Goal: Communication & Community: Share content

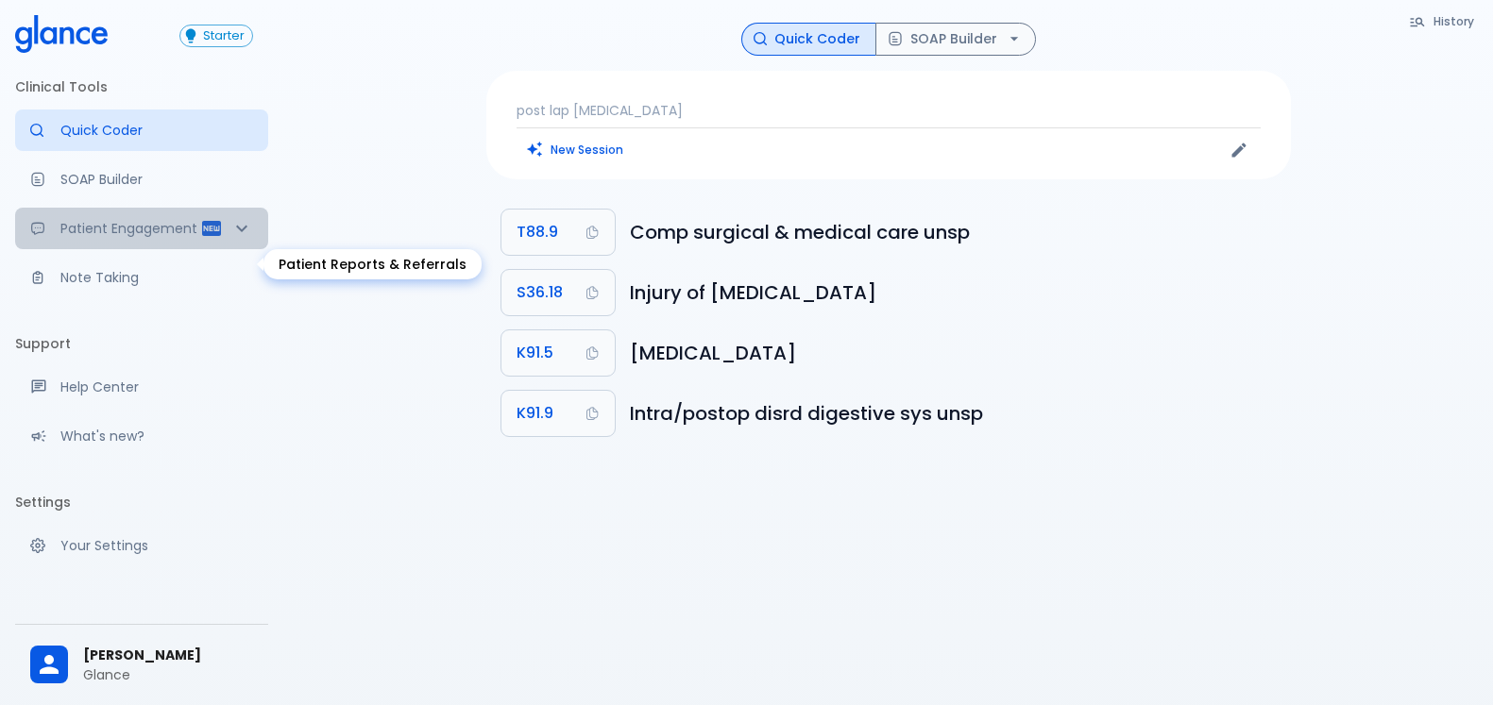
click at [147, 238] on p "Patient Engagement" at bounding box center [130, 228] width 140 height 19
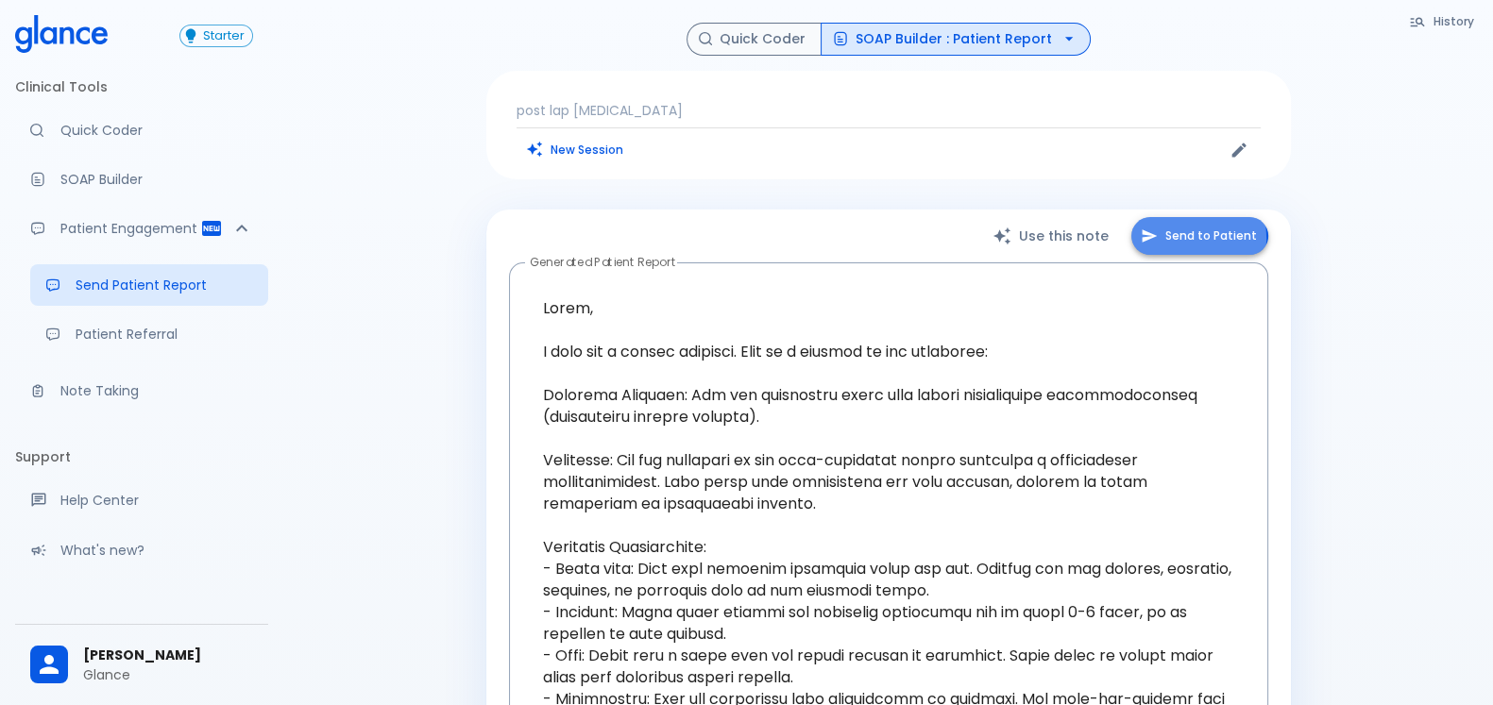
click at [1185, 238] on button "Send to Patient" at bounding box center [1199, 236] width 137 height 39
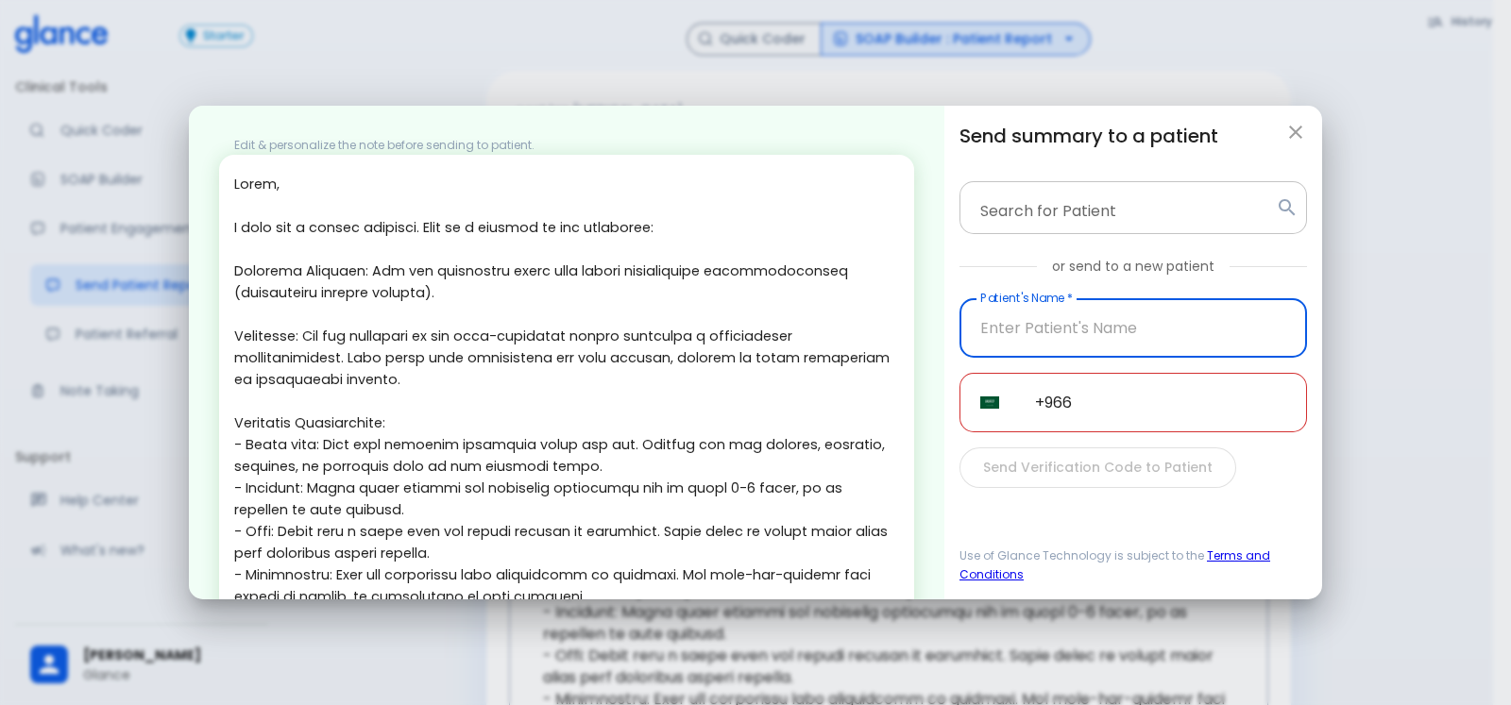
click at [1104, 194] on input "Search for Patient" at bounding box center [1118, 208] width 300 height 36
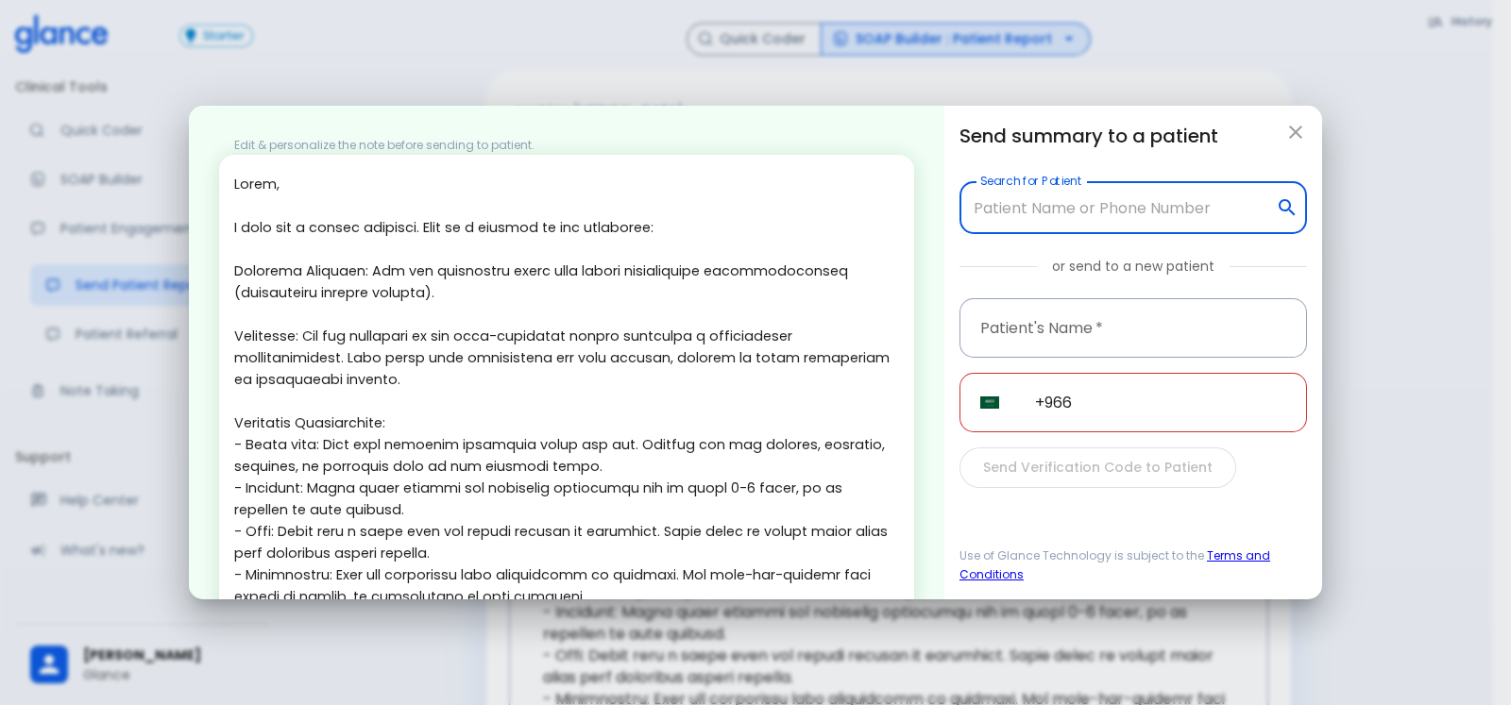
click at [1104, 194] on input "Search for Patient" at bounding box center [1118, 208] width 300 height 36
click at [1106, 335] on input "text" at bounding box center [1132, 327] width 347 height 59
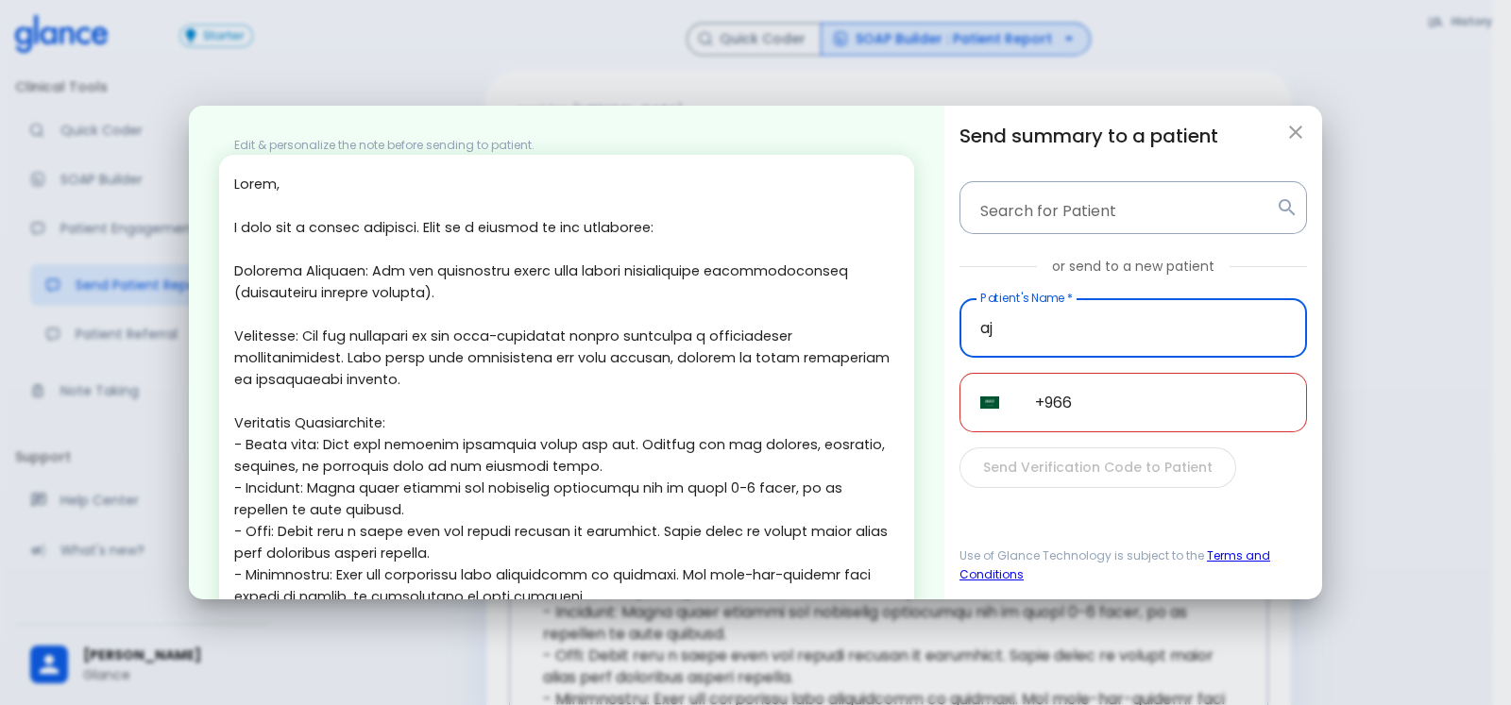
type input "aj"
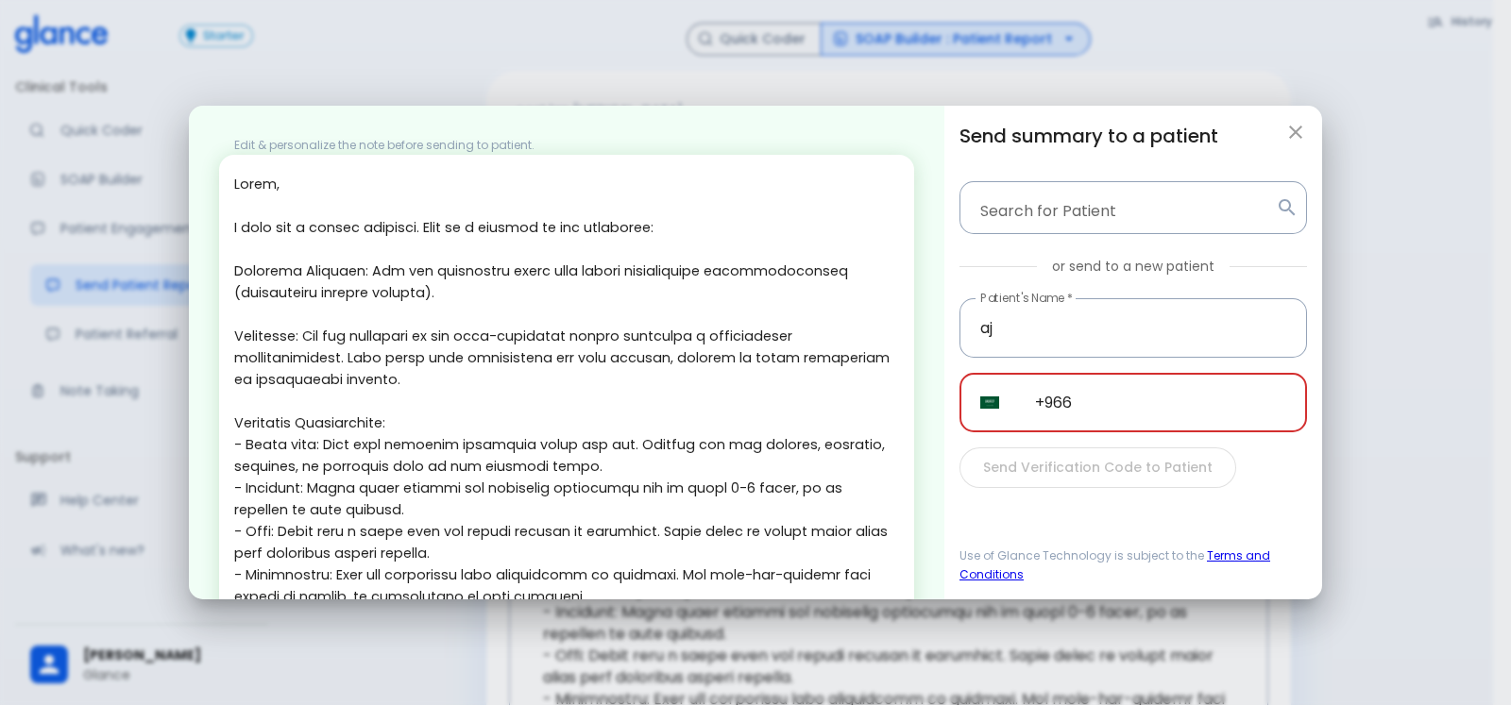
click at [1195, 395] on input "+966" at bounding box center [1160, 402] width 293 height 59
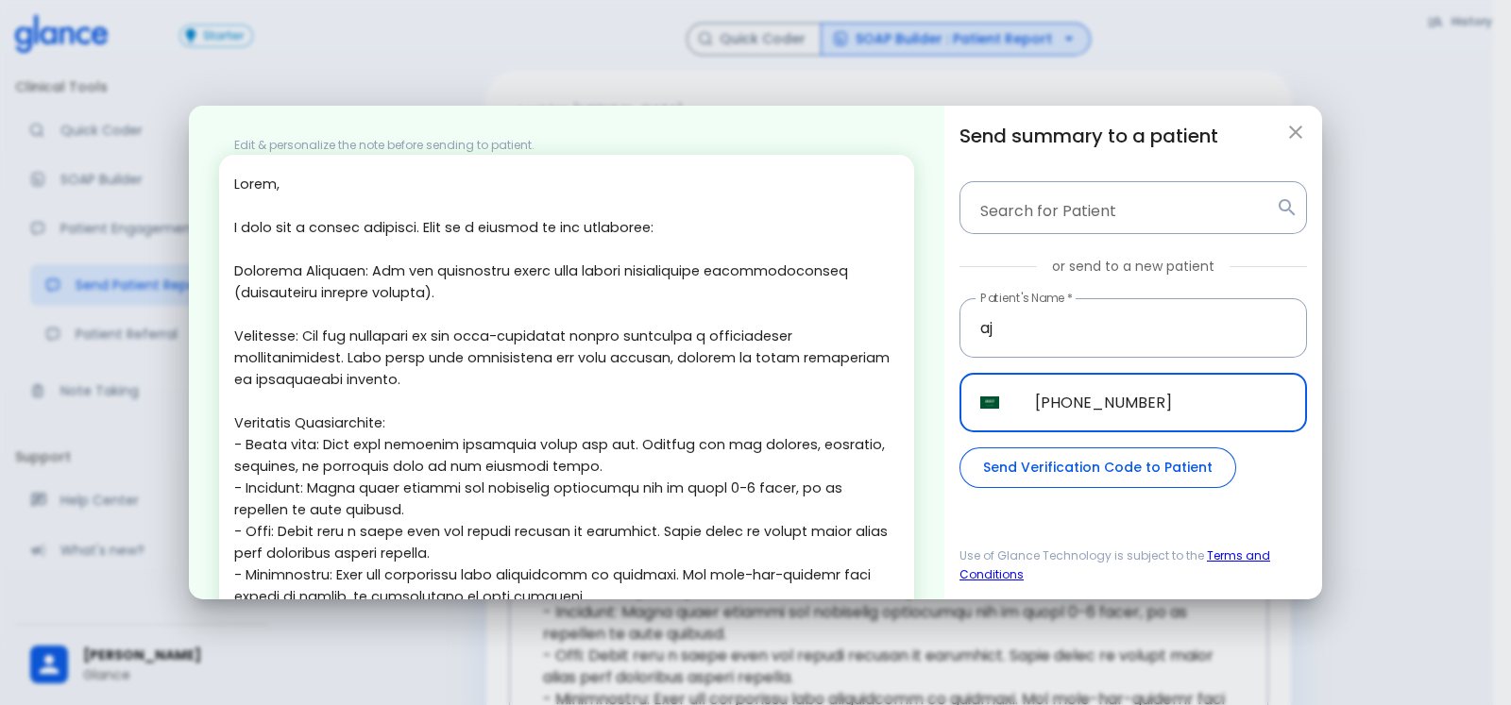
type input "[PHONE_NUMBER]"
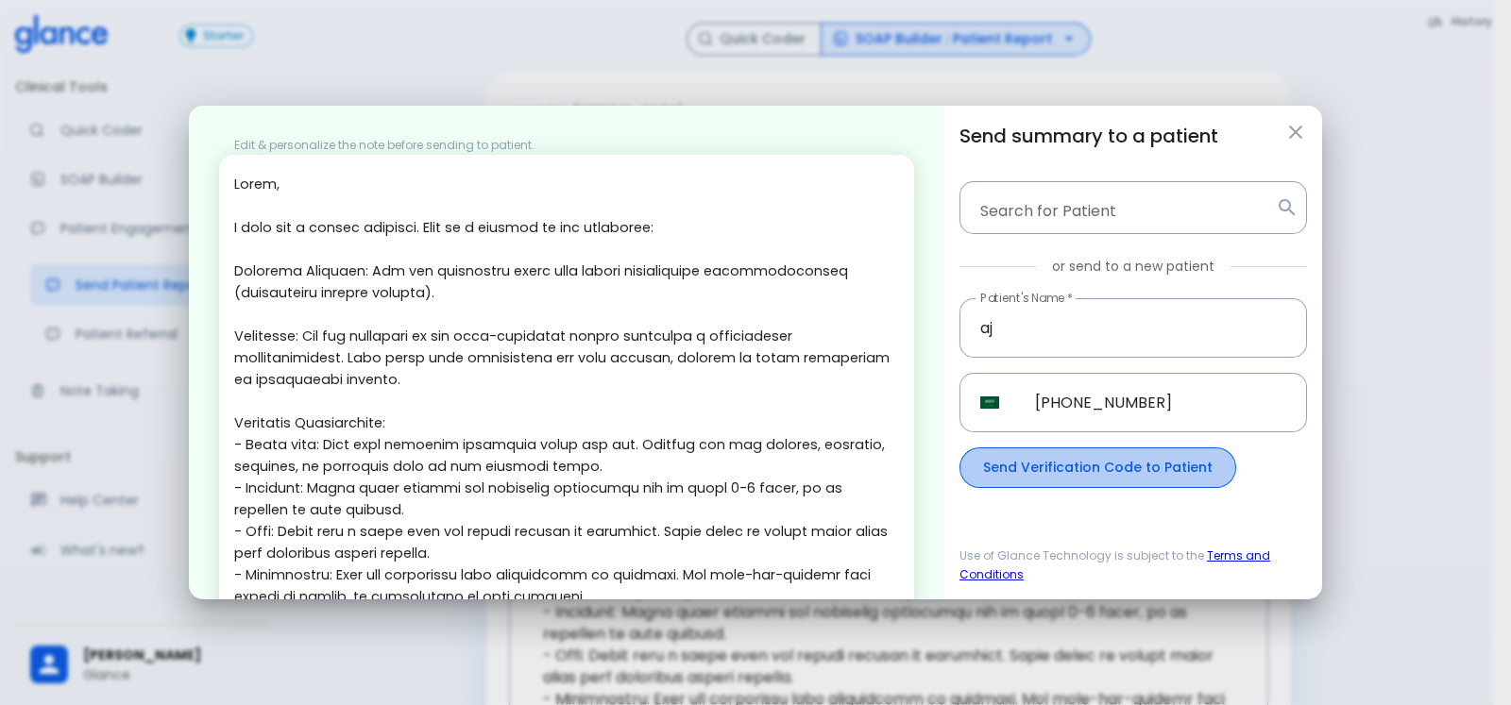
click at [1108, 463] on button "Send Verification Code to Patient" at bounding box center [1097, 468] width 277 height 41
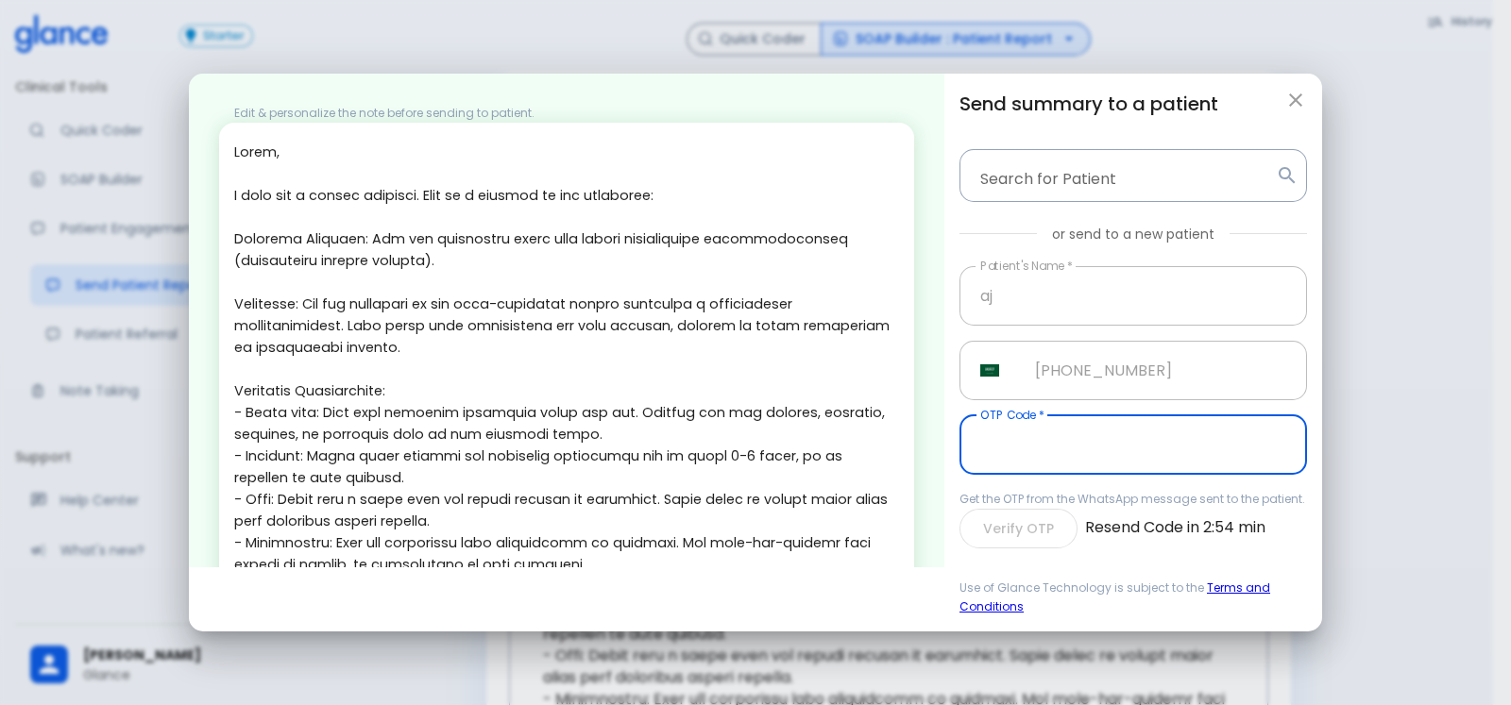
click at [1091, 445] on input "text" at bounding box center [1132, 444] width 347 height 59
type input "862173"
click at [1038, 533] on button "Verify OTP" at bounding box center [1018, 529] width 118 height 41
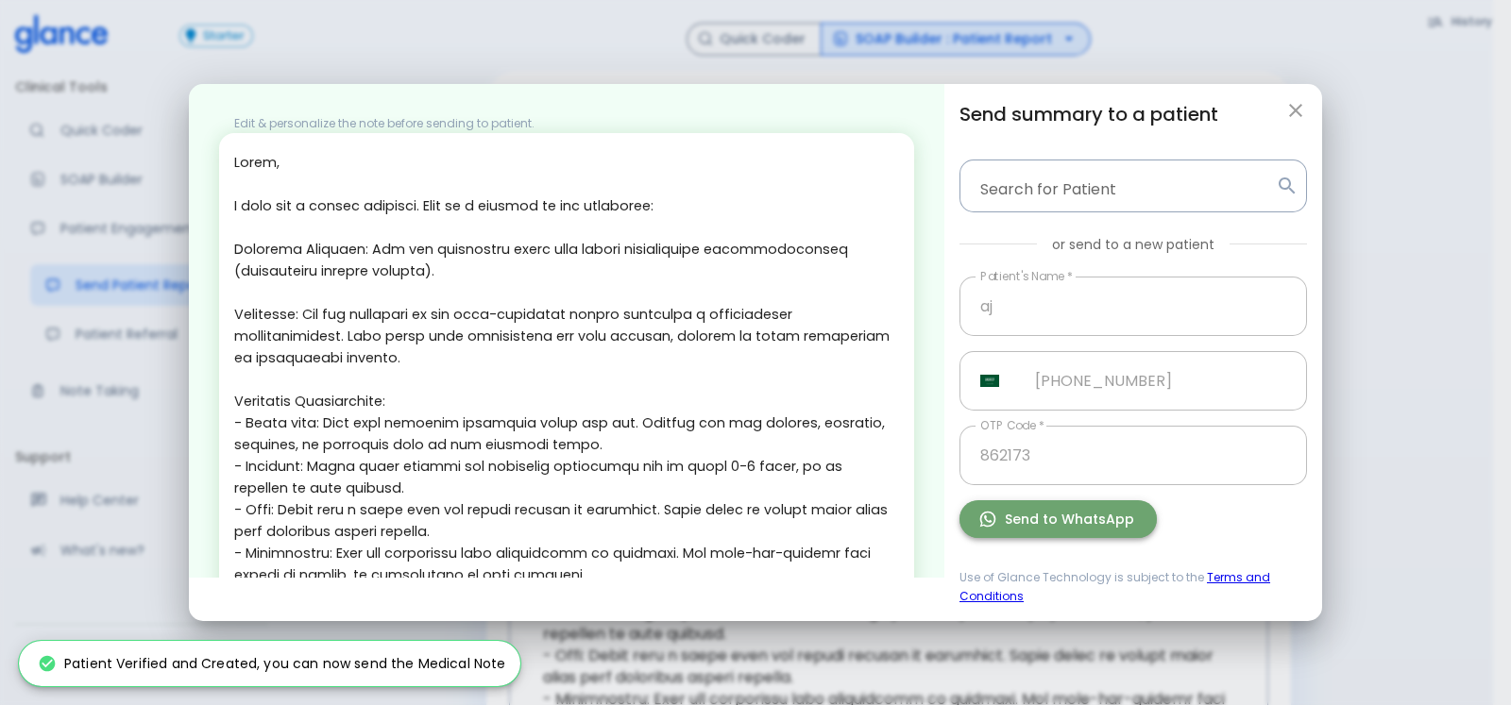
click at [1072, 516] on button "Send to WhatsApp" at bounding box center [1057, 519] width 197 height 39
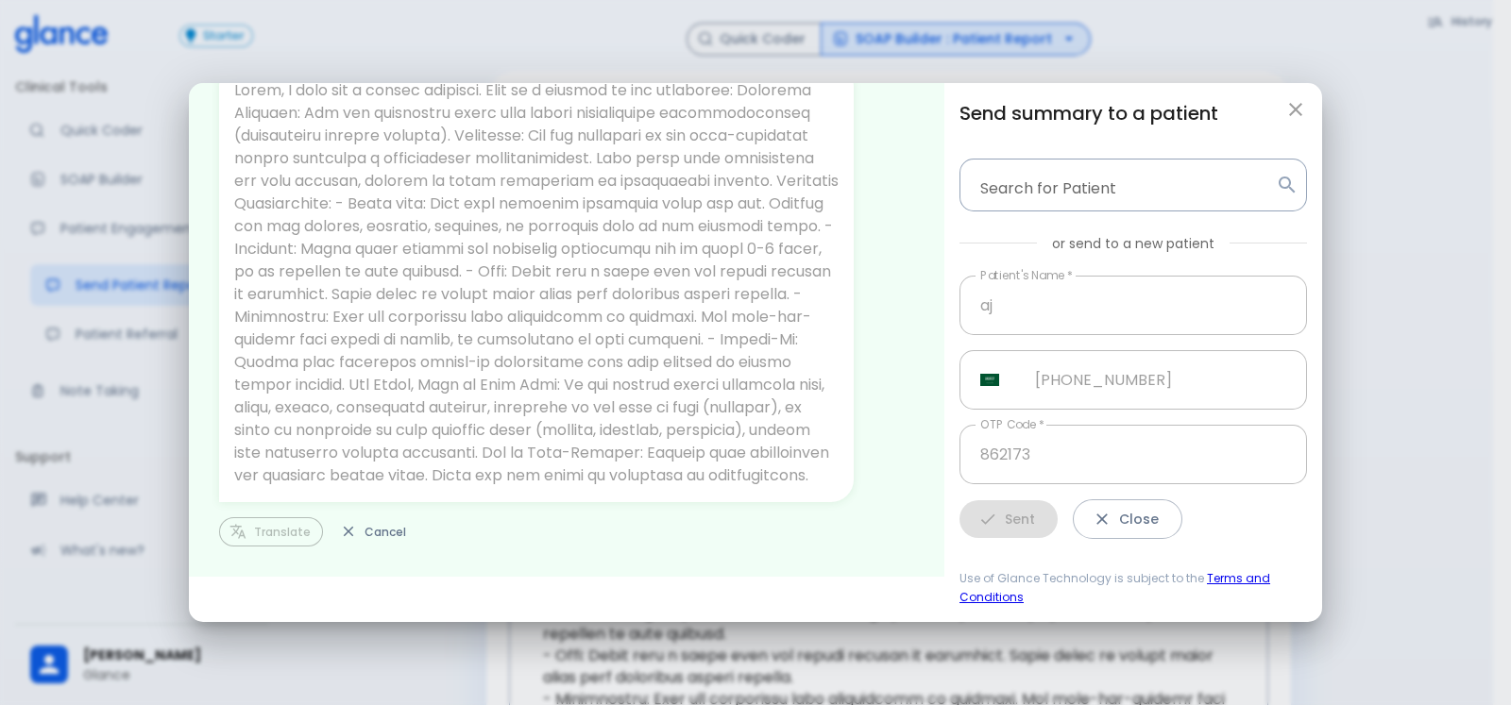
scroll to position [93, 0]
click at [1302, 121] on button "button" at bounding box center [1296, 110] width 38 height 38
type input "+966"
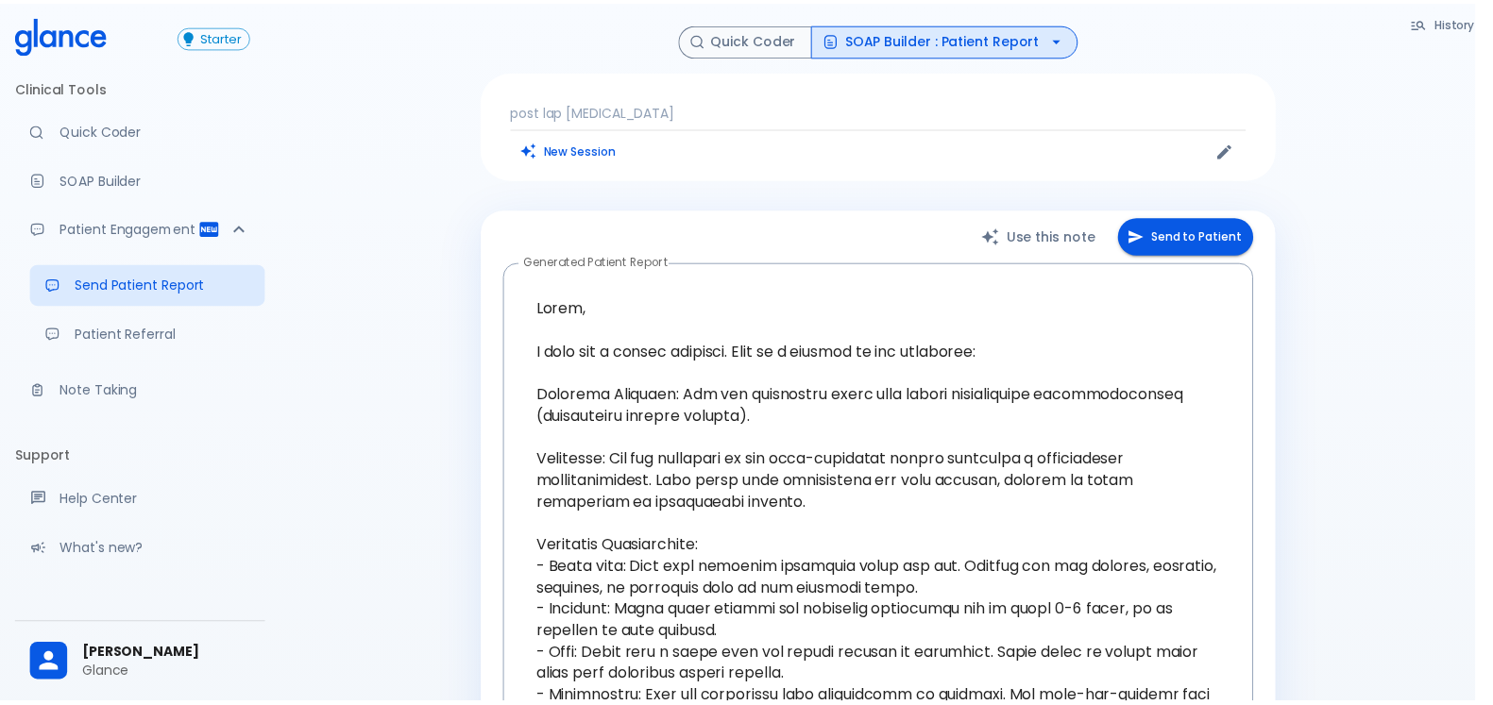
scroll to position [0, 0]
